Goal: Transaction & Acquisition: Purchase product/service

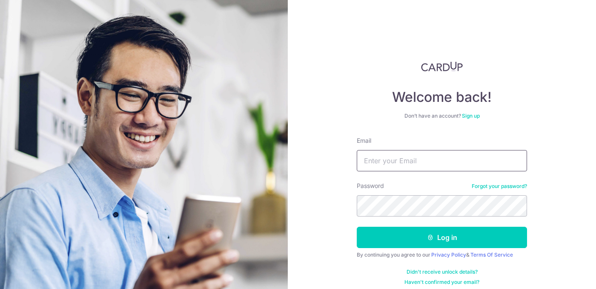
click at [396, 159] on input "Email" at bounding box center [442, 160] width 170 height 21
type input "[EMAIL_ADDRESS][DOMAIN_NAME]"
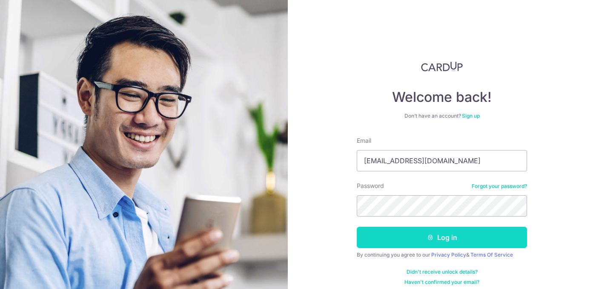
click at [419, 245] on button "Log in" at bounding box center [442, 237] width 170 height 21
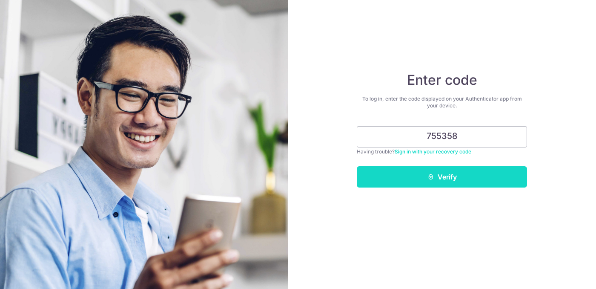
type input "755358"
click at [446, 171] on button "Verify" at bounding box center [442, 176] width 170 height 21
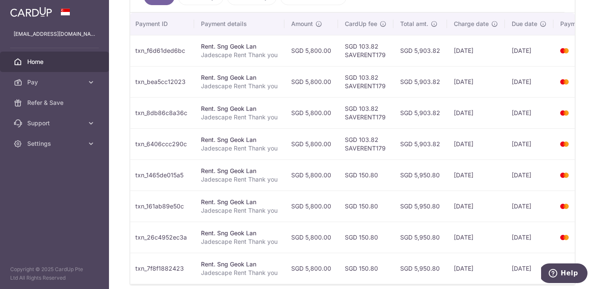
scroll to position [251, 0]
click at [45, 102] on span "Refer & Save" at bounding box center [55, 102] width 56 height 9
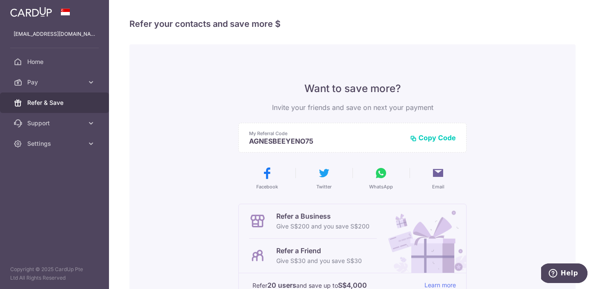
click at [438, 140] on button "Copy Code" at bounding box center [433, 137] width 46 height 9
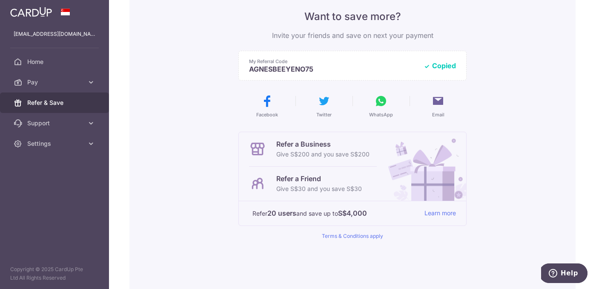
scroll to position [73, 0]
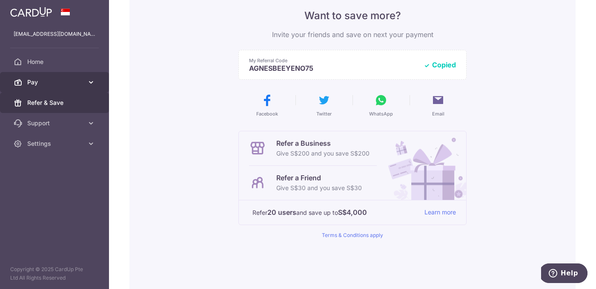
click at [59, 85] on span "Pay" at bounding box center [55, 82] width 56 height 9
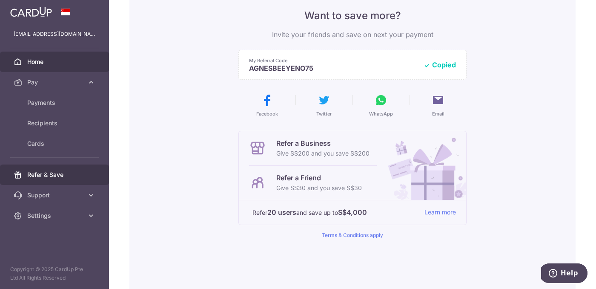
click at [56, 62] on span "Home" at bounding box center [55, 62] width 56 height 9
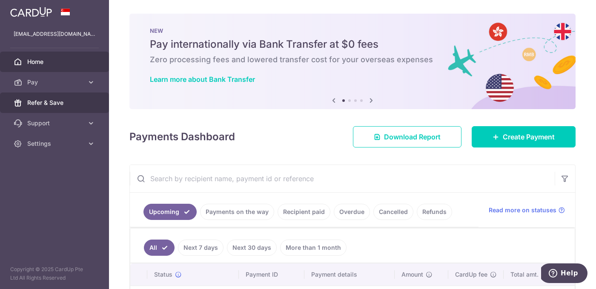
click at [55, 104] on span "Refer & Save" at bounding box center [55, 102] width 56 height 9
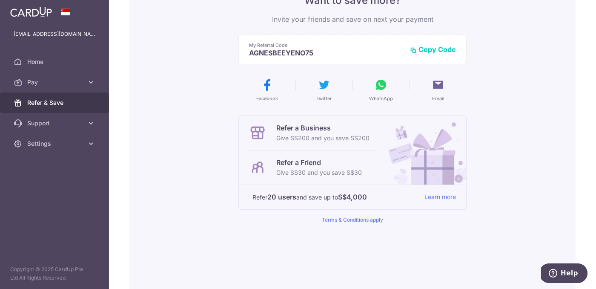
scroll to position [139, 0]
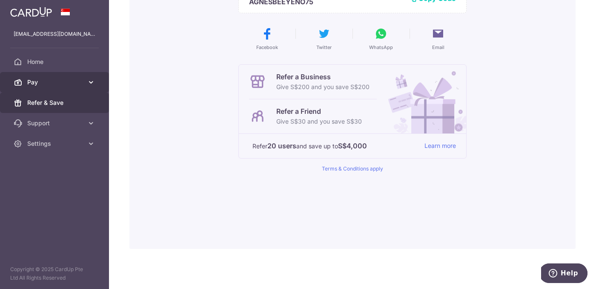
click at [46, 86] on span "Pay" at bounding box center [55, 82] width 56 height 9
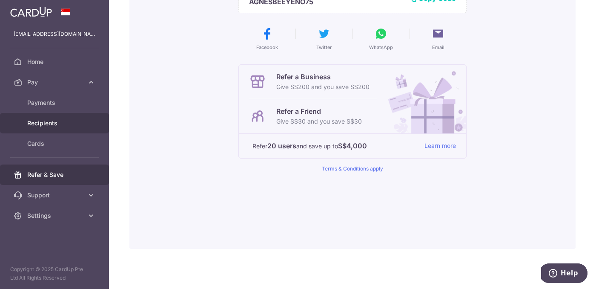
click at [40, 124] on span "Recipients" at bounding box center [55, 123] width 56 height 9
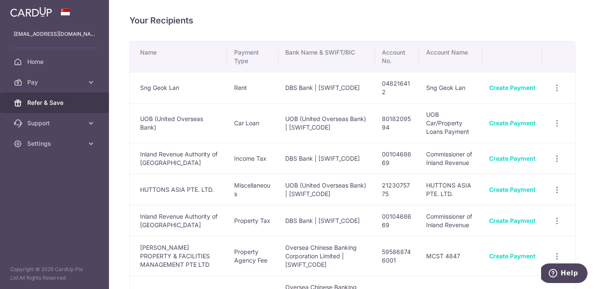
click at [44, 103] on span "Refer & Save" at bounding box center [55, 102] width 56 height 9
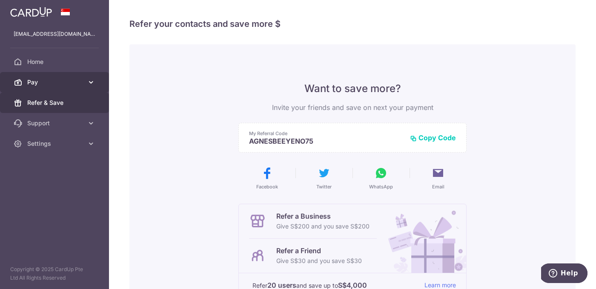
click at [30, 78] on span "Pay" at bounding box center [55, 82] width 56 height 9
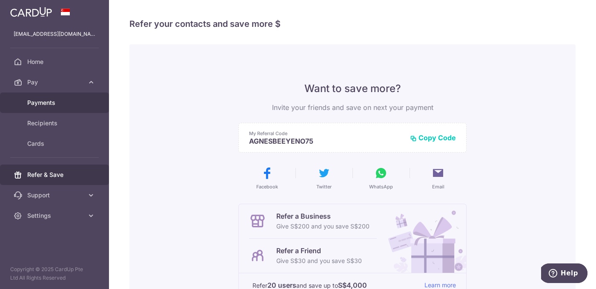
click at [34, 101] on span "Payments" at bounding box center [55, 102] width 56 height 9
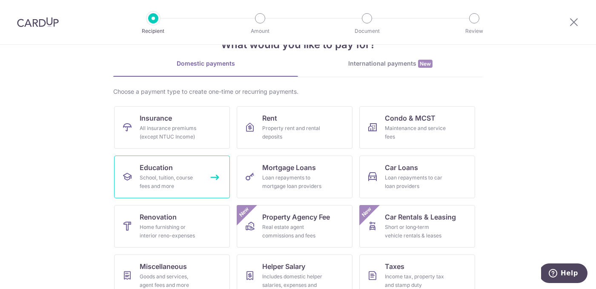
scroll to position [48, 0]
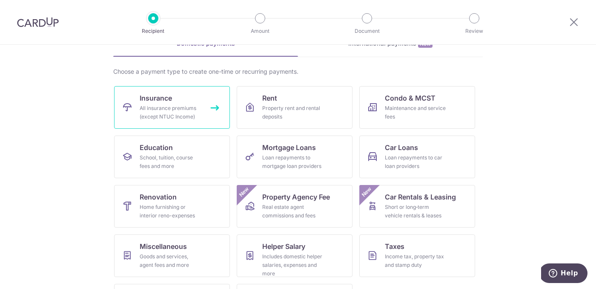
click at [173, 104] on div "All insurance premiums (except NTUC Income)" at bounding box center [170, 112] width 61 height 17
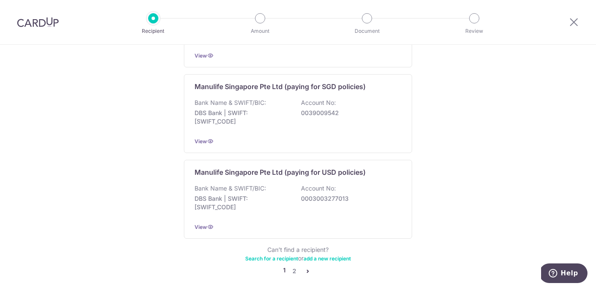
scroll to position [875, 0]
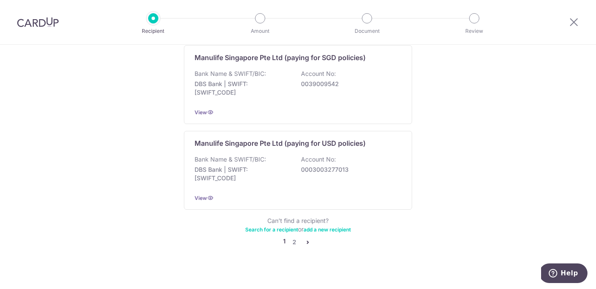
click at [48, 22] on img at bounding box center [38, 22] width 42 height 10
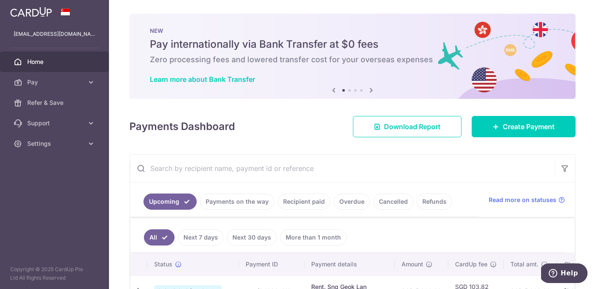
click at [41, 3] on div at bounding box center [54, 12] width 109 height 24
click at [41, 14] on img at bounding box center [31, 12] width 42 height 10
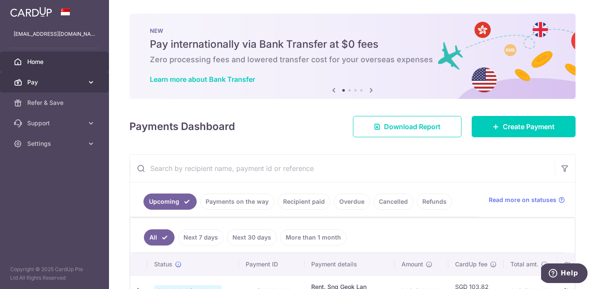
click at [36, 83] on span "Pay" at bounding box center [55, 82] width 56 height 9
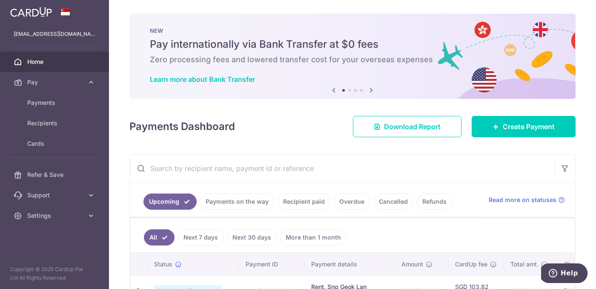
click at [33, 70] on link "Home" at bounding box center [54, 62] width 109 height 20
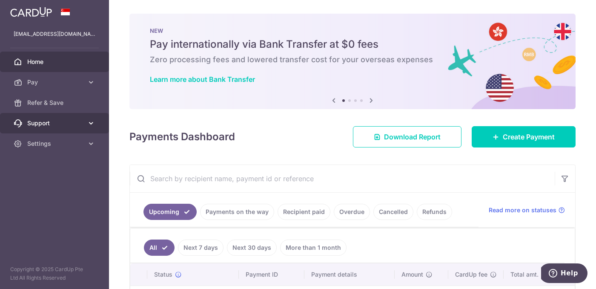
click at [50, 124] on span "Support" at bounding box center [55, 123] width 56 height 9
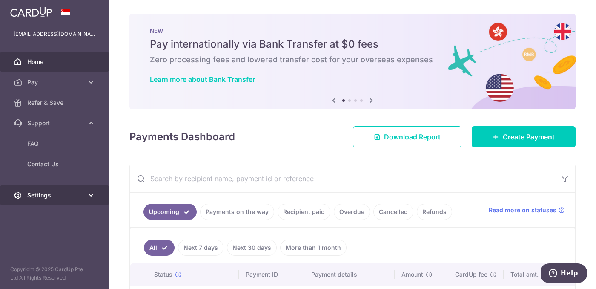
click at [42, 193] on span "Settings" at bounding box center [55, 195] width 56 height 9
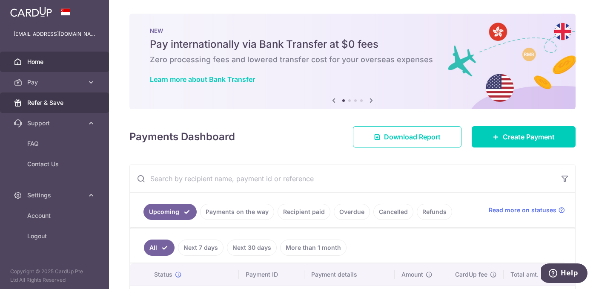
click at [40, 103] on span "Refer & Save" at bounding box center [55, 102] width 56 height 9
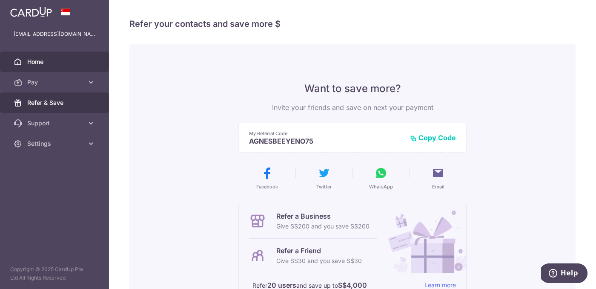
click at [31, 62] on span "Home" at bounding box center [55, 62] width 56 height 9
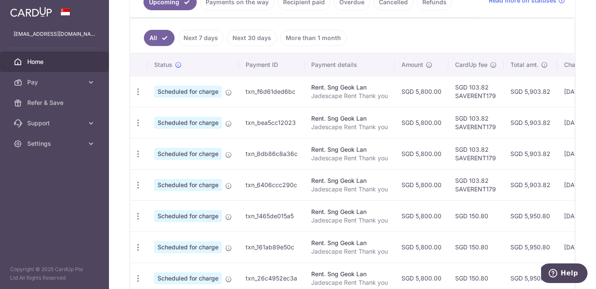
scroll to position [287, 0]
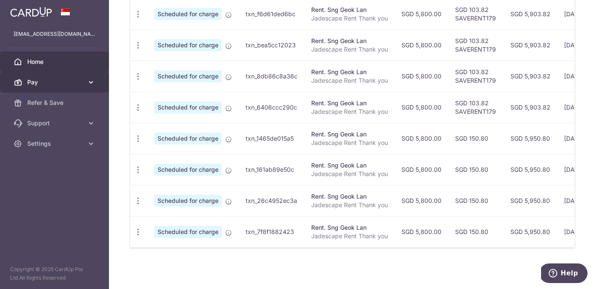
click at [60, 90] on link "Pay" at bounding box center [54, 82] width 109 height 20
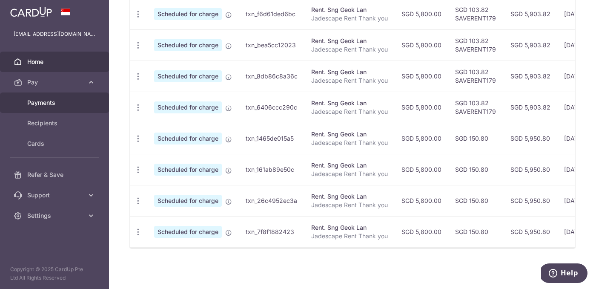
click at [57, 103] on span "Payments" at bounding box center [55, 102] width 56 height 9
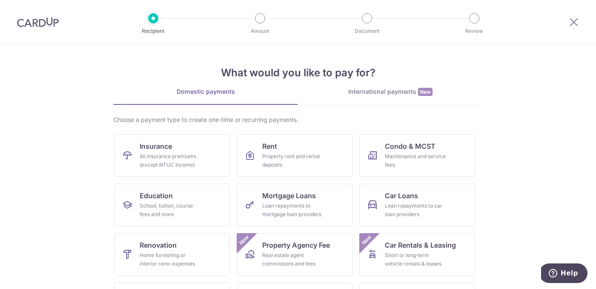
click at [413, 91] on div "International payments New" at bounding box center [390, 91] width 185 height 9
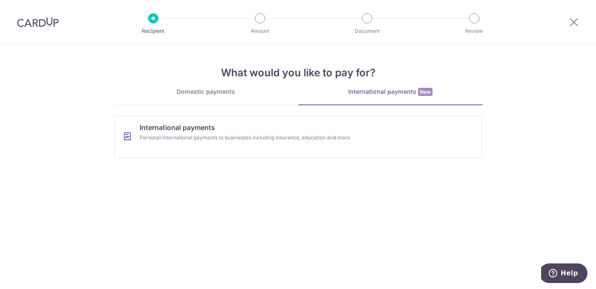
click at [255, 89] on div "Domestic payments" at bounding box center [205, 91] width 185 height 9
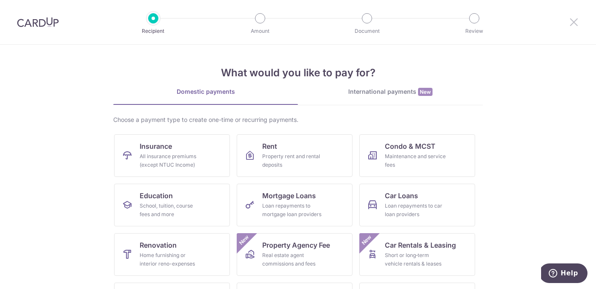
click at [576, 20] on icon at bounding box center [574, 22] width 10 height 11
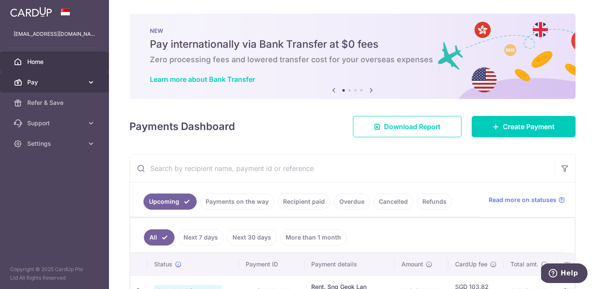
click at [79, 82] on span "Pay" at bounding box center [55, 82] width 56 height 9
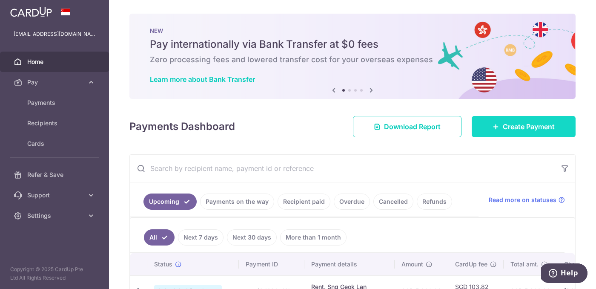
click at [515, 128] on span "Create Payment" at bounding box center [529, 126] width 52 height 10
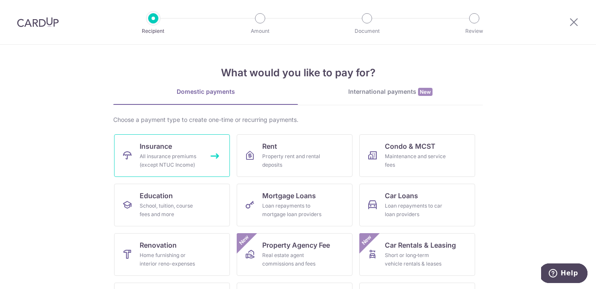
click at [160, 164] on div "All insurance premiums (except NTUC Income)" at bounding box center [170, 160] width 61 height 17
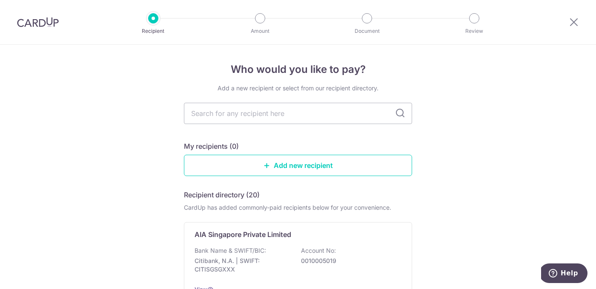
click at [27, 17] on img at bounding box center [38, 22] width 42 height 10
